Goal: Task Accomplishment & Management: Complete application form

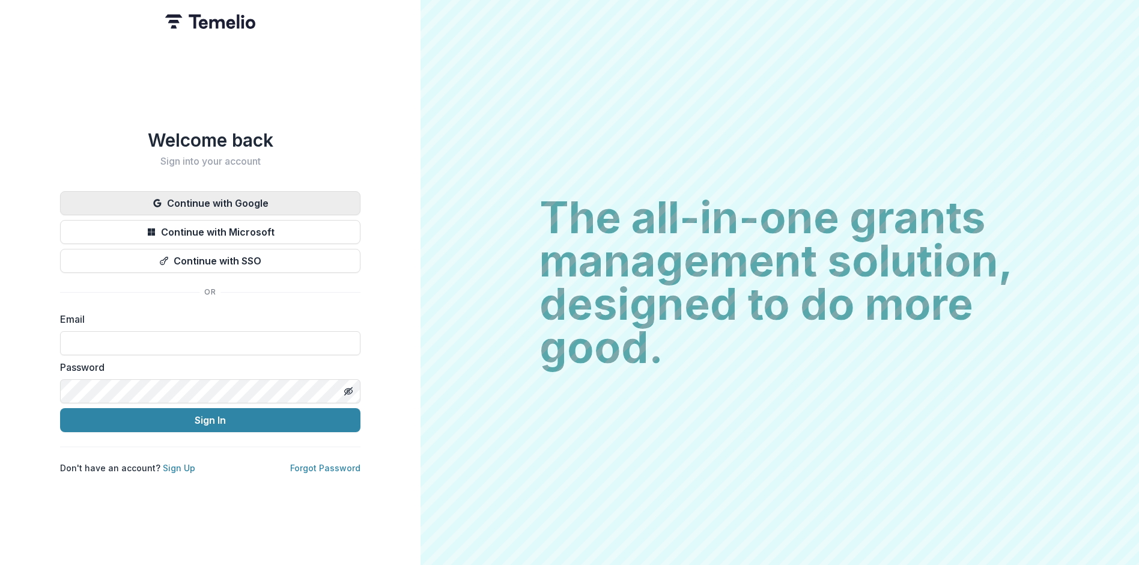
click at [287, 200] on button "Continue with Google" at bounding box center [210, 203] width 300 height 24
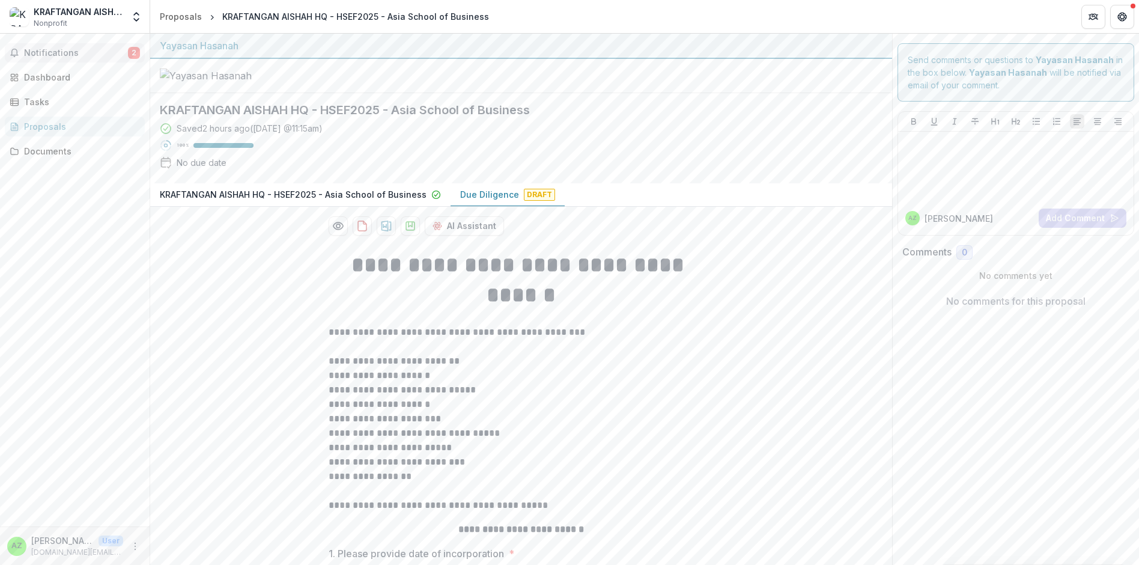
click at [53, 56] on span "Notifications" at bounding box center [76, 53] width 104 height 10
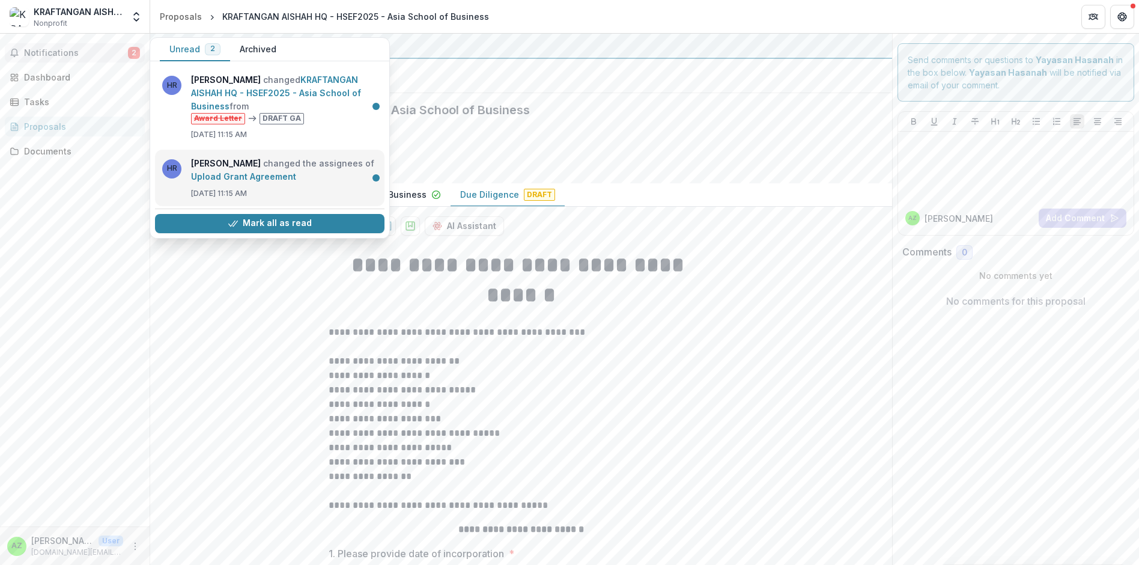
click at [296, 181] on link "Upload Grant Agreement" at bounding box center [243, 176] width 105 height 10
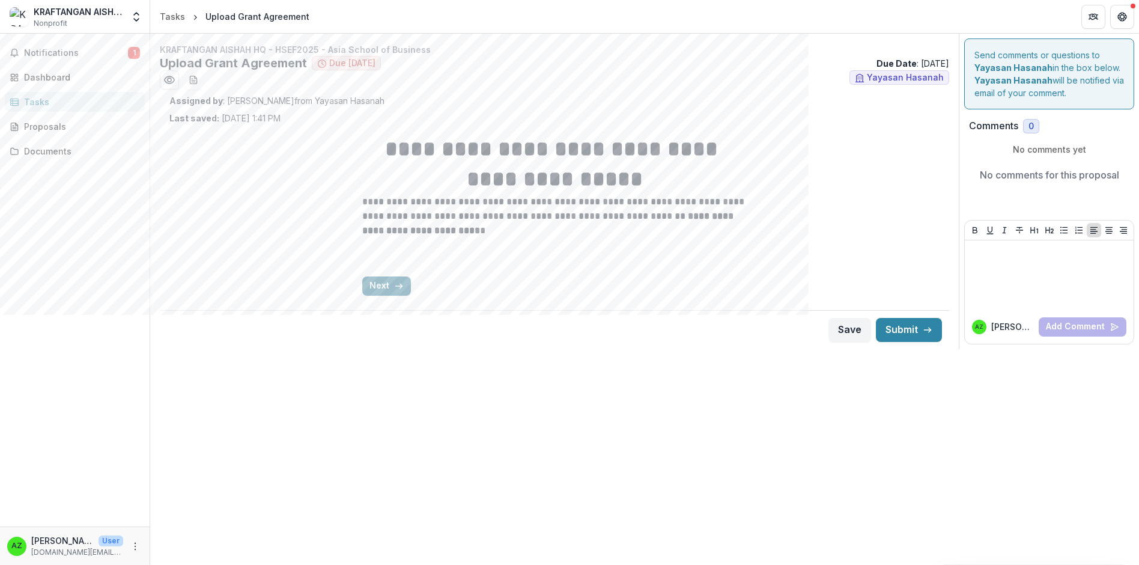
click at [395, 289] on icon "button" at bounding box center [399, 286] width 10 height 10
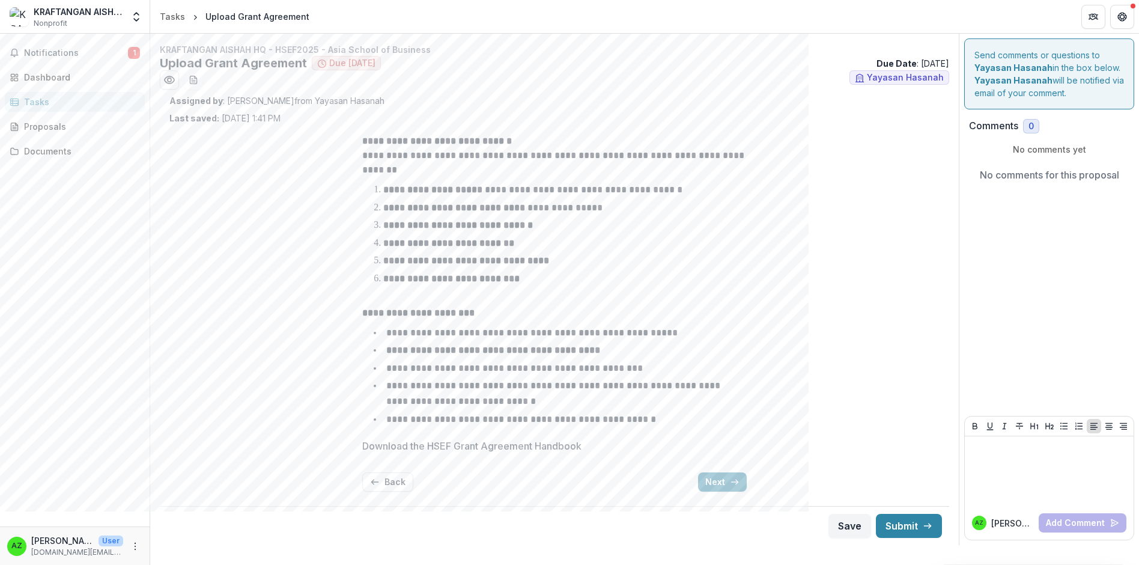
click at [451, 445] on p "Download the HSEF Grant Agreement Handbook" at bounding box center [471, 446] width 219 height 14
click at [528, 444] on p "Download the HSEF Grant Agreement Handbook" at bounding box center [471, 446] width 219 height 14
click at [544, 444] on p "Download the HSEF Grant Agreement Handbook" at bounding box center [471, 446] width 219 height 14
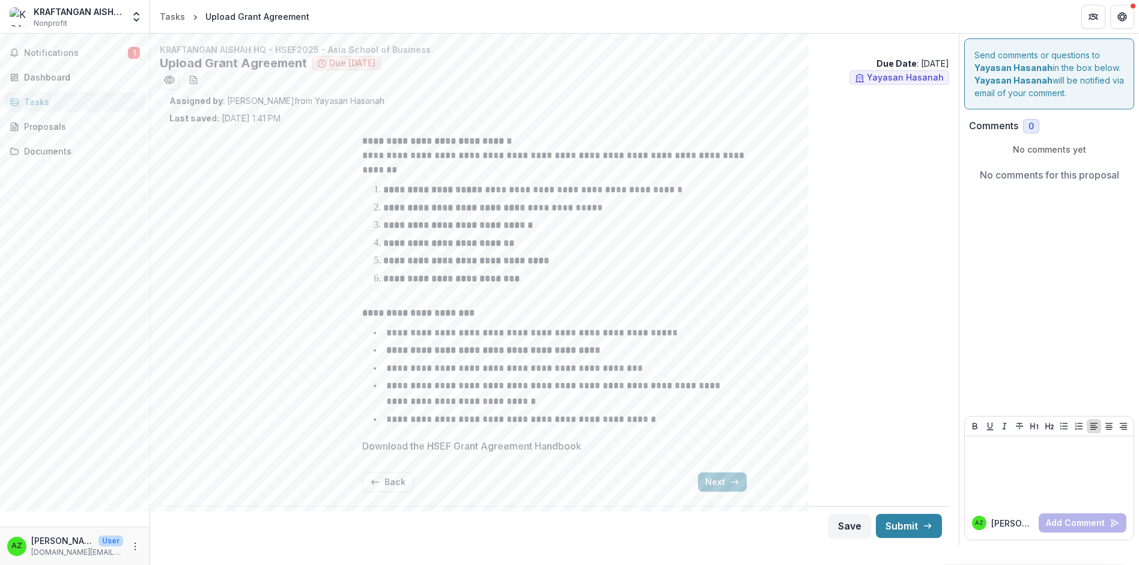
click at [683, 442] on label "Download the HSEF Grant Agreement Handbook" at bounding box center [550, 446] width 377 height 14
click at [394, 483] on button "Back" at bounding box center [387, 481] width 51 height 19
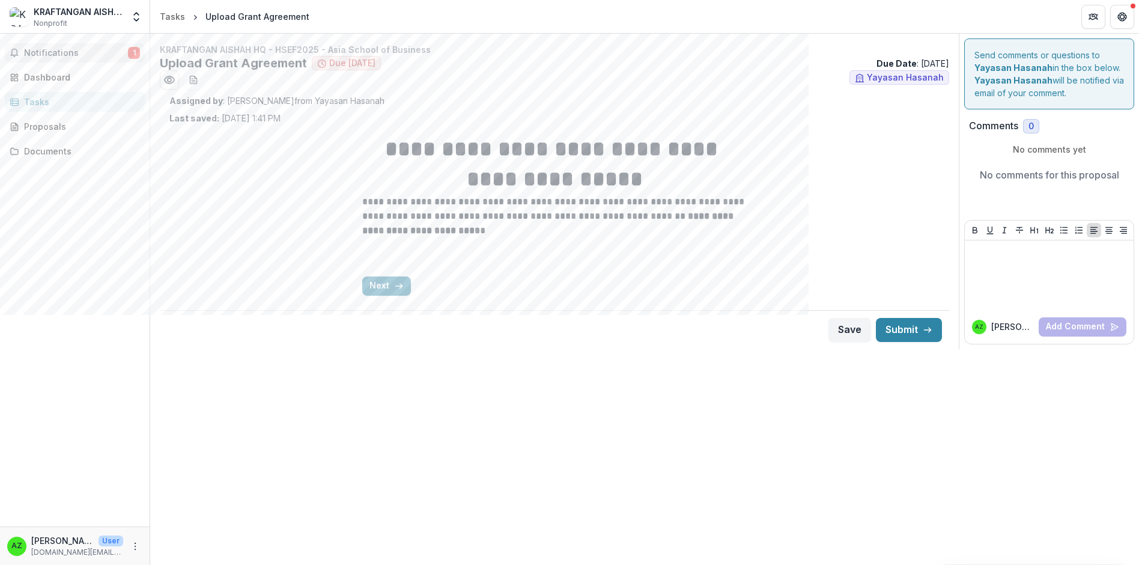
click at [79, 49] on span "Notifications" at bounding box center [76, 53] width 104 height 10
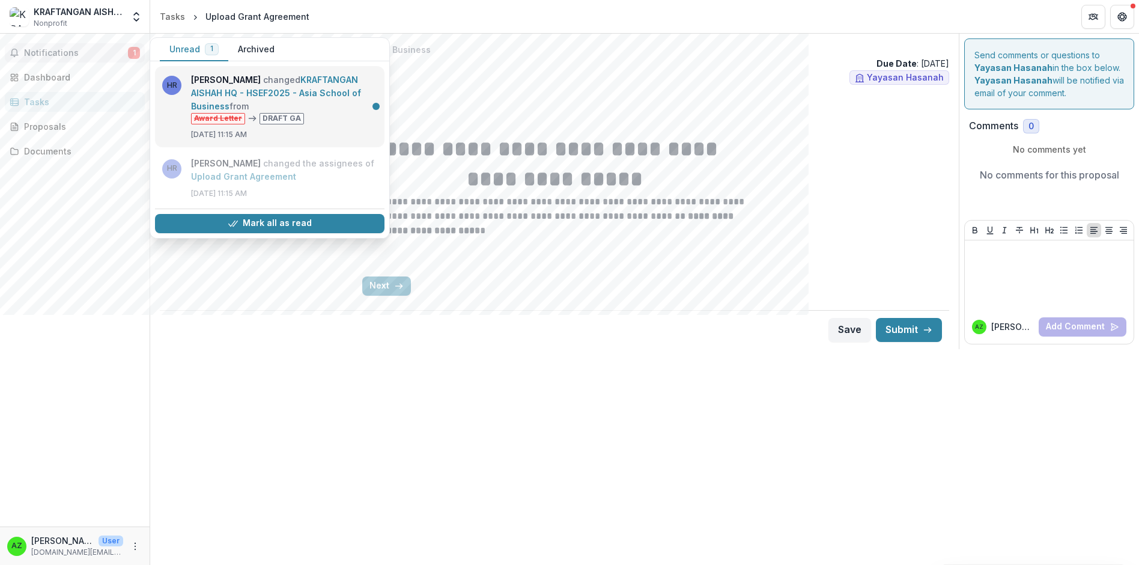
click at [252, 92] on link "KRAFTANGAN AISHAH HQ - HSEF2025 - Asia School of Business" at bounding box center [276, 93] width 170 height 37
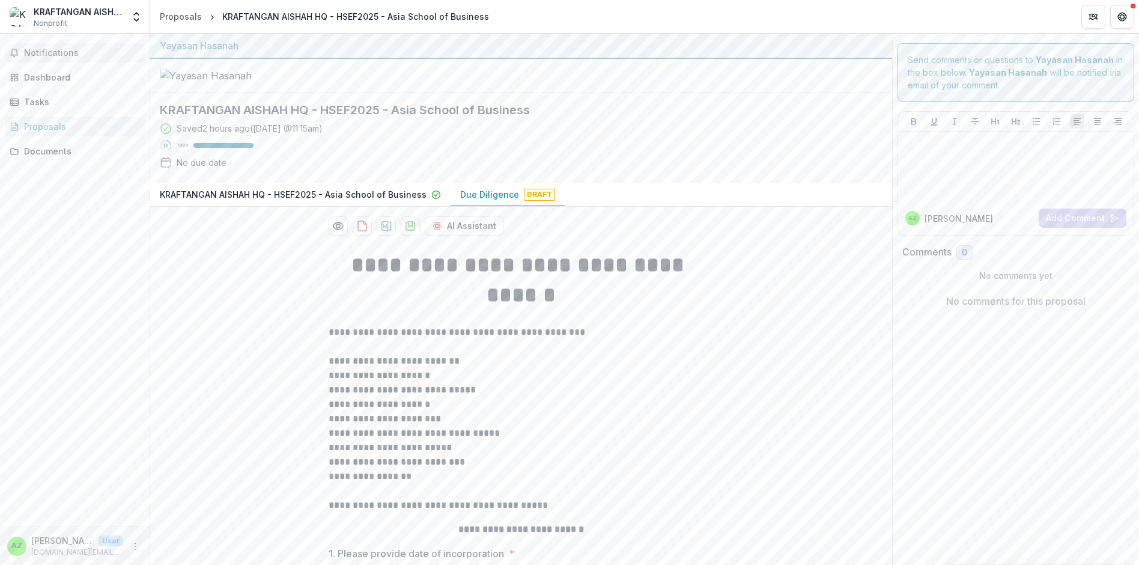
click at [72, 48] on span "Notifications" at bounding box center [82, 53] width 116 height 10
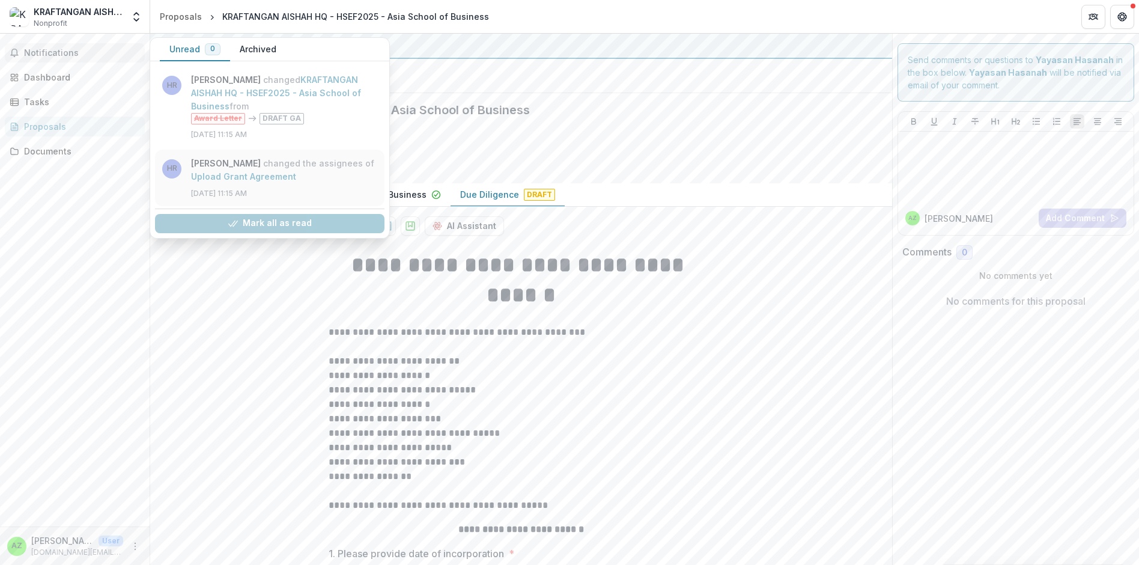
click at [296, 181] on link "Upload Grant Agreement" at bounding box center [243, 176] width 105 height 10
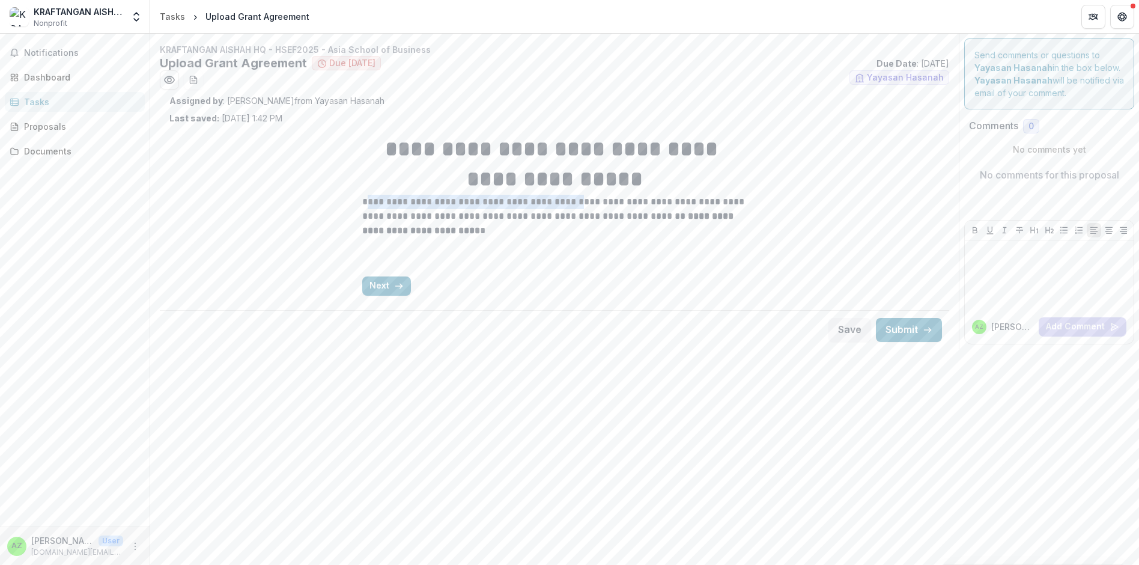
drag, startPoint x: 365, startPoint y: 203, endPoint x: 568, endPoint y: 204, distance: 203.1
click at [569, 204] on p "**********" at bounding box center [554, 216] width 385 height 43
click at [535, 291] on div "Next" at bounding box center [554, 285] width 385 height 19
click at [536, 270] on div "**********" at bounding box center [554, 214] width 385 height 181
click at [387, 293] on button "Next" at bounding box center [386, 285] width 49 height 19
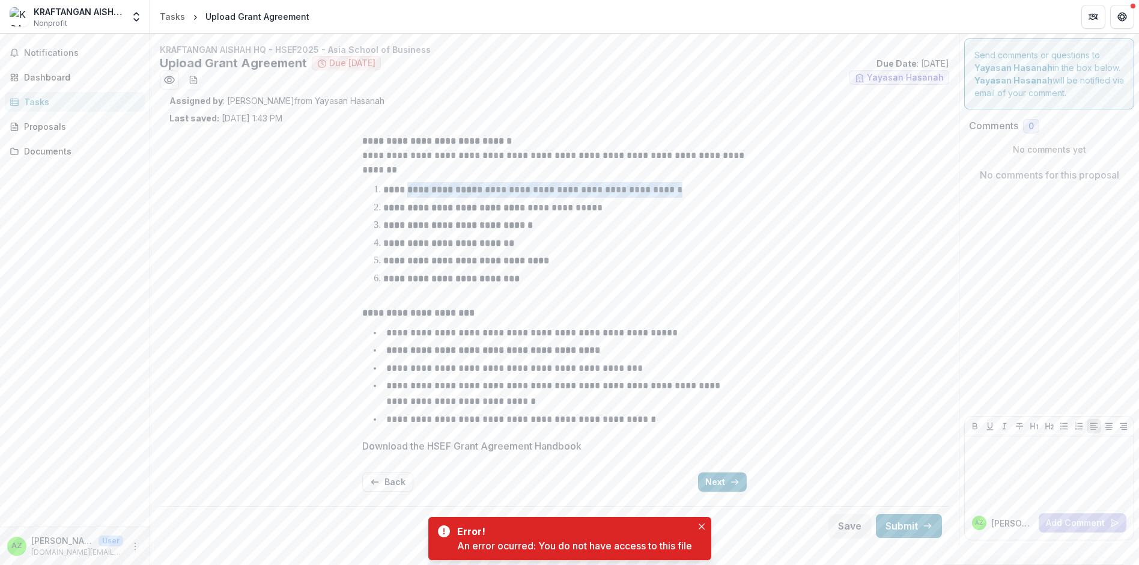
drag, startPoint x: 415, startPoint y: 186, endPoint x: 539, endPoint y: 197, distance: 124.9
click at [528, 198] on ol "**********" at bounding box center [562, 234] width 370 height 105
click at [523, 211] on p "**********" at bounding box center [492, 207] width 219 height 9
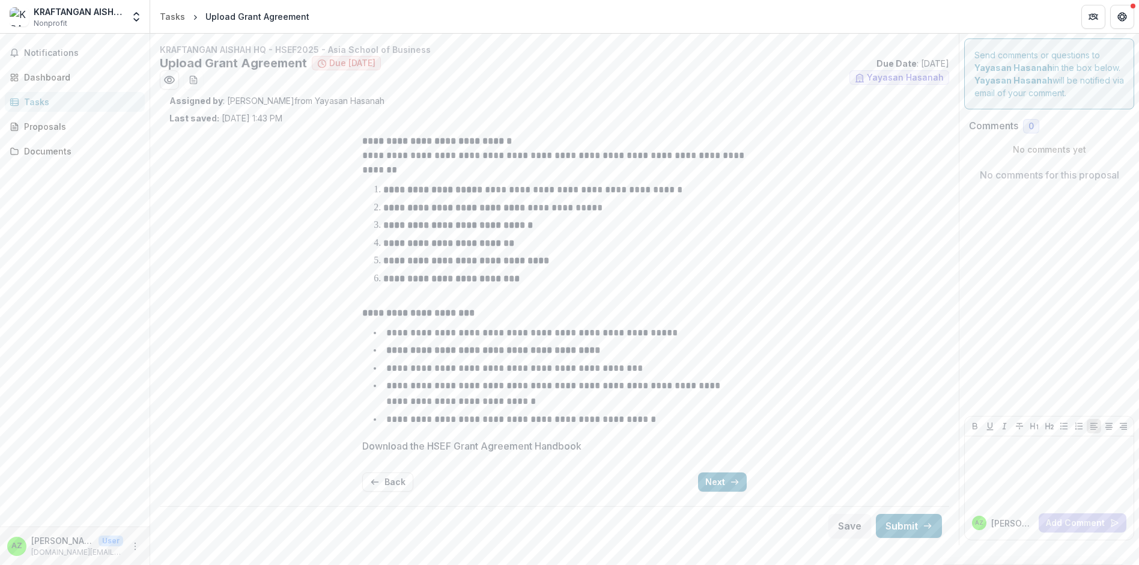
click at [460, 448] on p "Download the HSEF Grant Agreement Handbook" at bounding box center [471, 446] width 219 height 14
click at [399, 446] on p "Download the HSEF Grant Agreement Handbook" at bounding box center [471, 446] width 219 height 14
click at [550, 471] on div "**********" at bounding box center [554, 312] width 385 height 377
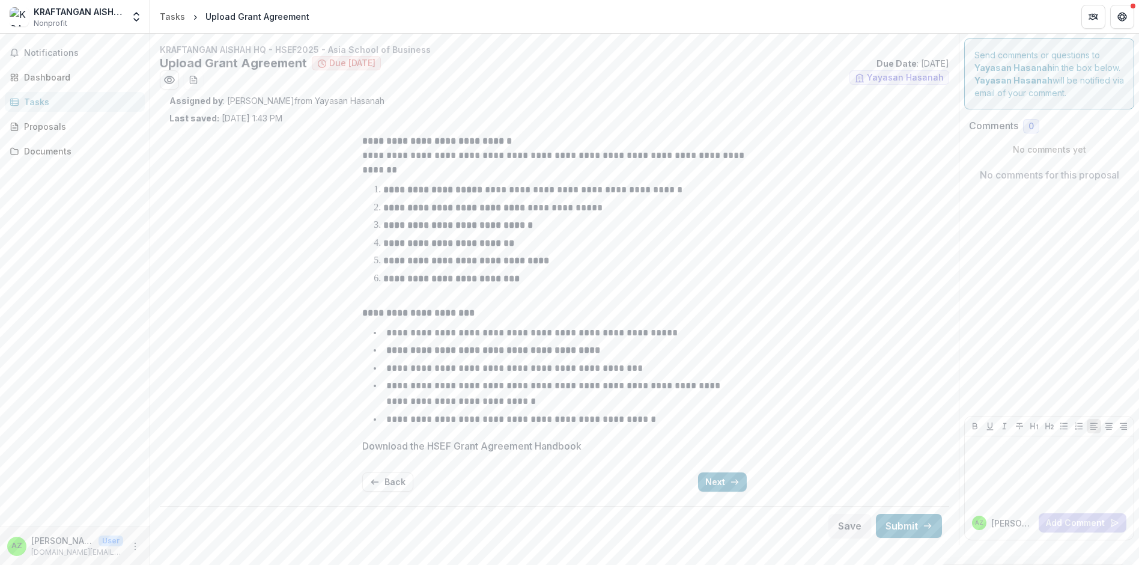
click at [568, 447] on p "Download the HSEF Grant Agreement Handbook" at bounding box center [471, 446] width 219 height 14
click at [716, 480] on button "Next" at bounding box center [722, 481] width 49 height 19
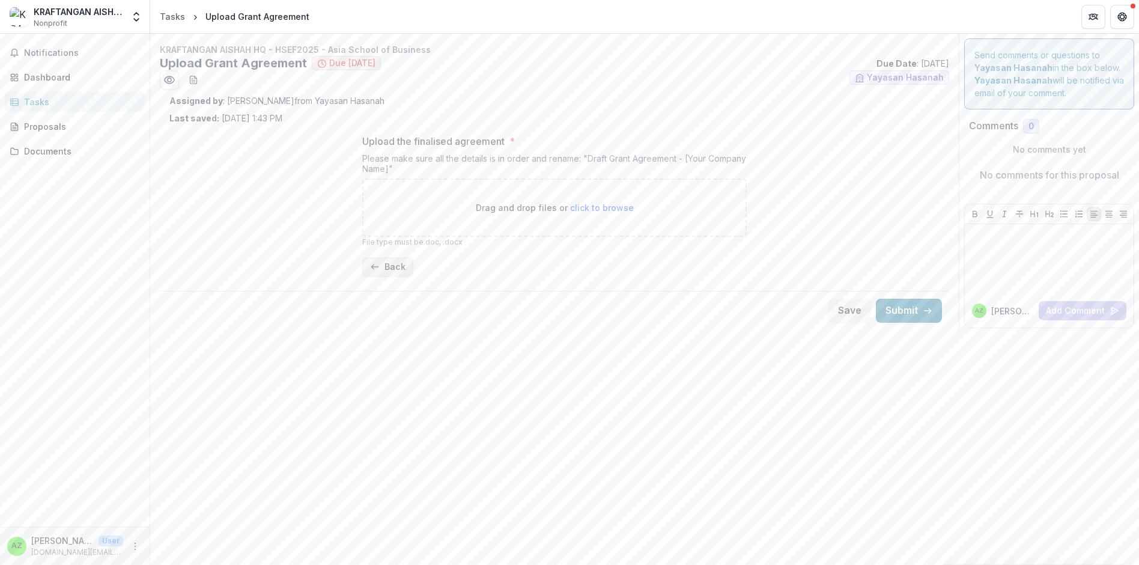
click at [389, 267] on button "Back" at bounding box center [387, 266] width 51 height 19
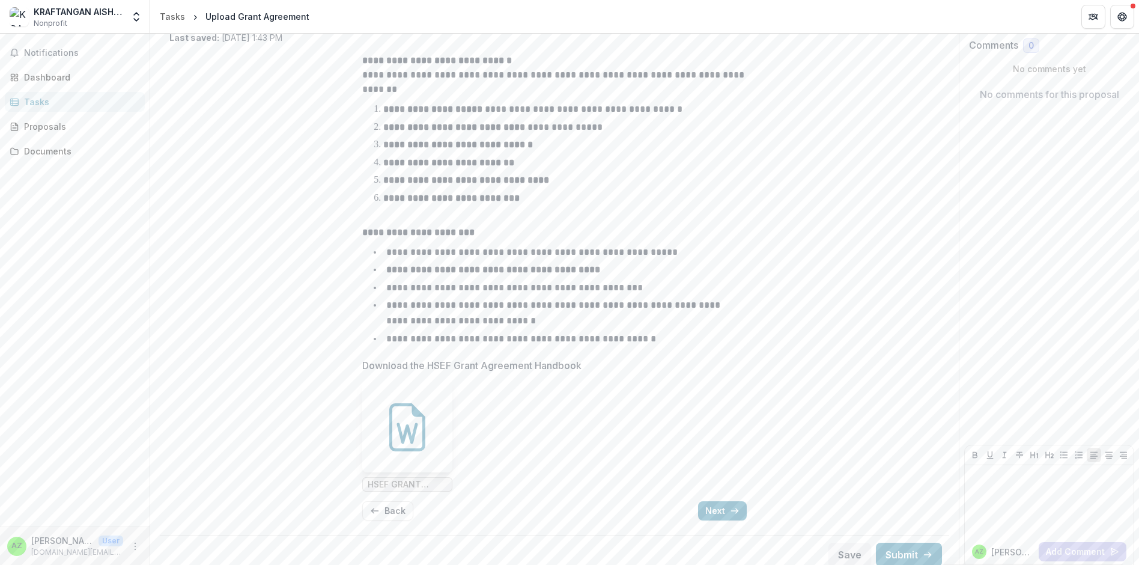
scroll to position [90, 0]
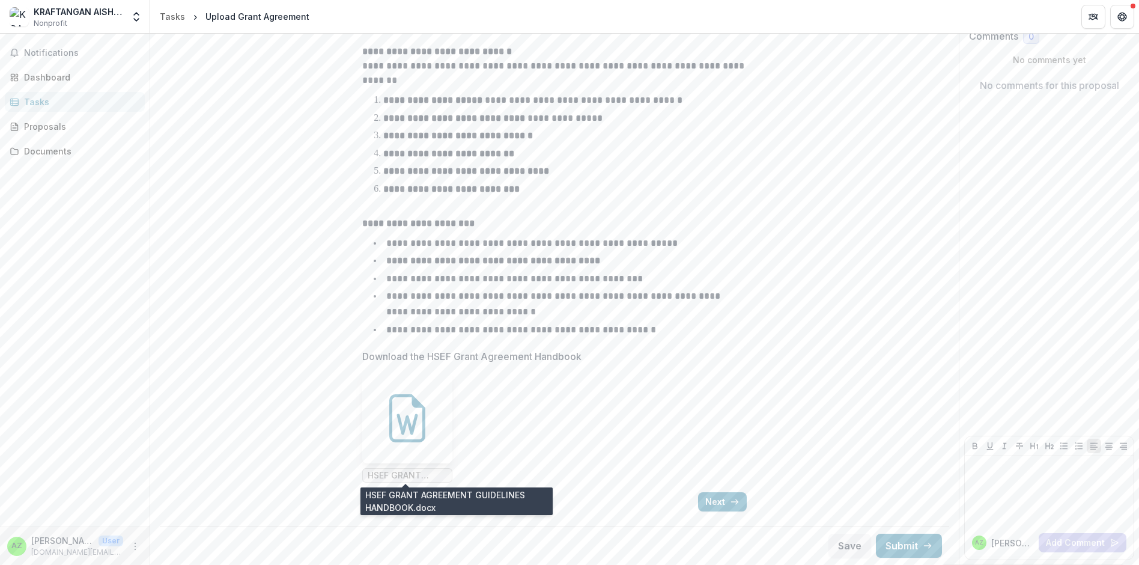
click at [404, 473] on span "HSEF GRANT AGREEMENT GUIDELINES HANDBOOK.docx" at bounding box center [407, 476] width 79 height 10
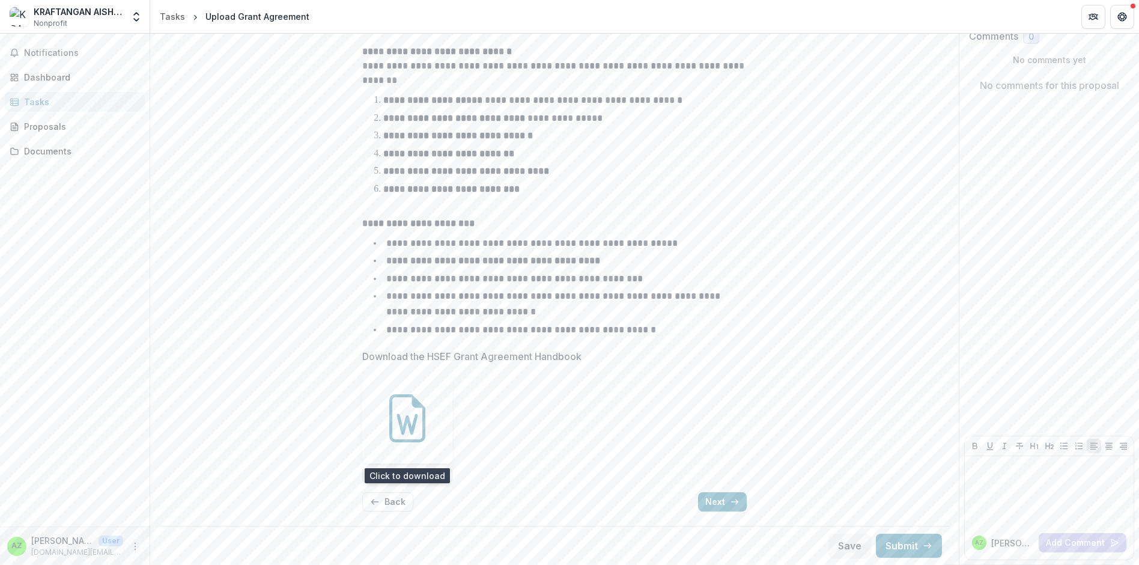
click at [401, 410] on icon at bounding box center [407, 418] width 48 height 48
